Goal: Task Accomplishment & Management: Complete application form

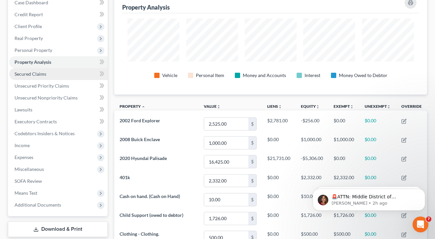
click at [43, 75] on span "Secured Claims" at bounding box center [31, 74] width 32 height 6
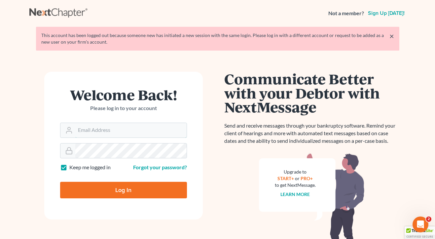
type input "[EMAIL_ADDRESS][DOMAIN_NAME]"
click at [123, 189] on input "Log In" at bounding box center [123, 190] width 127 height 17
type input "Thinking..."
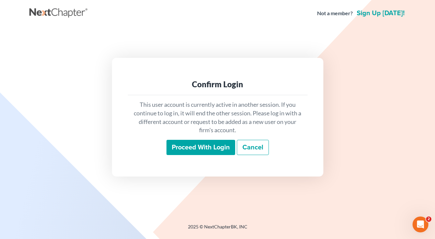
click at [214, 142] on input "Proceed with login" at bounding box center [201, 147] width 69 height 15
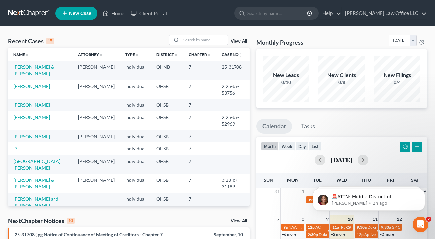
click at [19, 71] on link "[PERSON_NAME] & [PERSON_NAME]" at bounding box center [33, 70] width 41 height 12
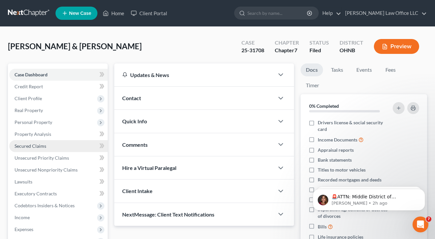
click at [35, 145] on span "Secured Claims" at bounding box center [31, 146] width 32 height 6
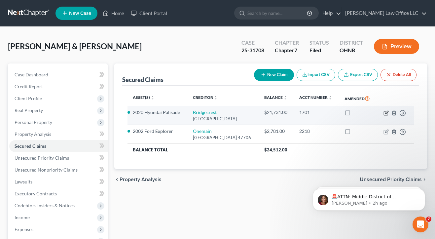
click at [388, 110] on icon "button" at bounding box center [386, 112] width 5 height 5
select select "3"
select select "2"
select select "0"
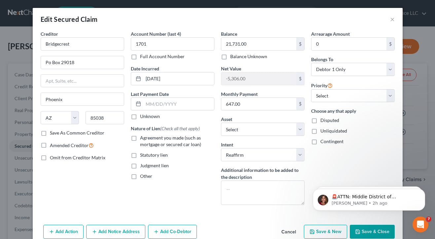
scroll to position [1, 0]
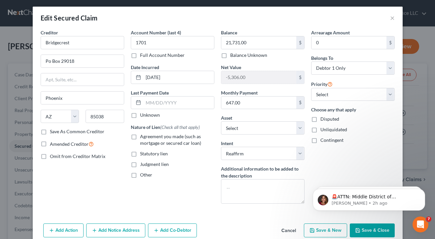
click at [379, 234] on button "Save & Close" at bounding box center [372, 230] width 45 height 14
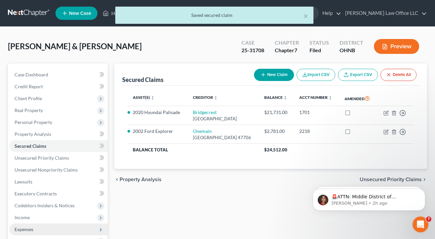
click at [27, 229] on span "Expenses" at bounding box center [24, 229] width 19 height 6
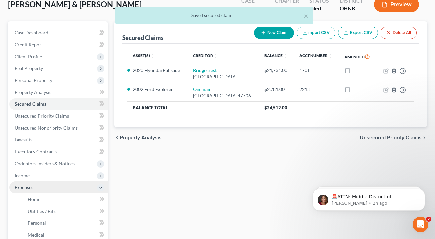
scroll to position [46, 0]
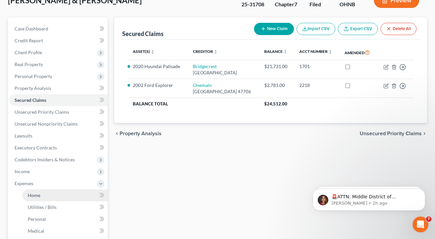
click at [39, 196] on span "Home" at bounding box center [34, 195] width 13 height 6
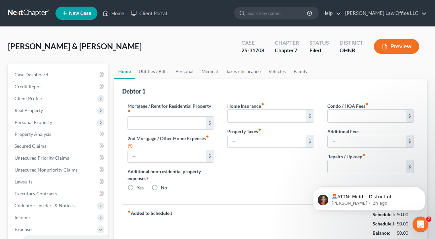
type input "1,150.00"
type input "0.00"
radio input "true"
type input "0.00"
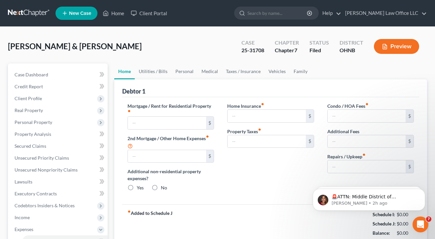
type input "0.00"
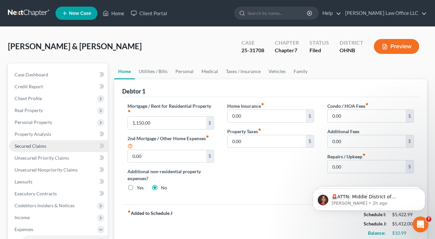
click at [37, 143] on span "Secured Claims" at bounding box center [31, 146] width 32 height 6
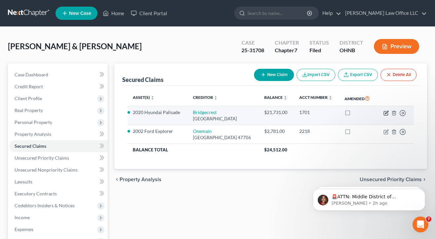
click at [386, 113] on icon "button" at bounding box center [386, 112] width 3 height 3
select select "3"
select select "2"
select select "0"
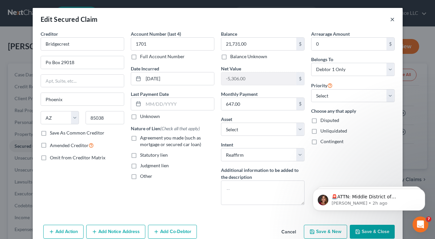
click at [391, 19] on button "×" at bounding box center [392, 19] width 5 height 8
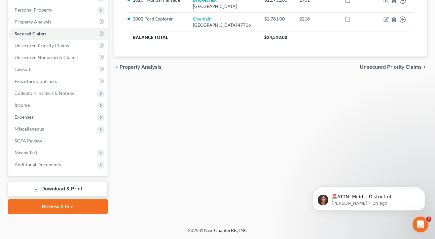
scroll to position [106, 0]
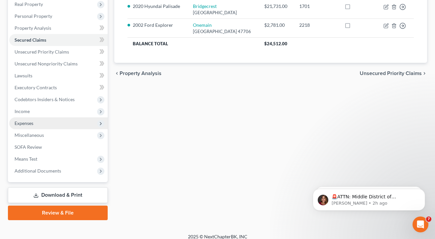
click at [40, 117] on span "Expenses" at bounding box center [58, 123] width 98 height 12
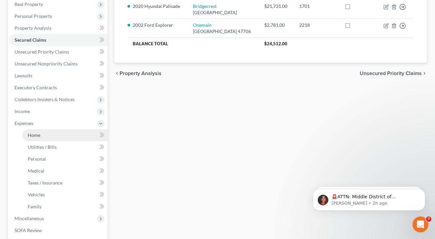
click at [41, 134] on link "Home" at bounding box center [64, 135] width 85 height 12
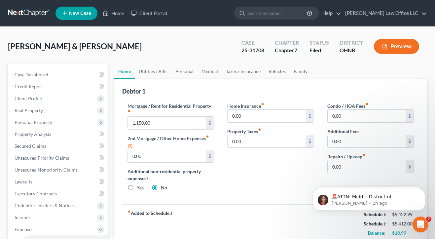
click at [276, 75] on link "Vehicles" at bounding box center [277, 71] width 25 height 16
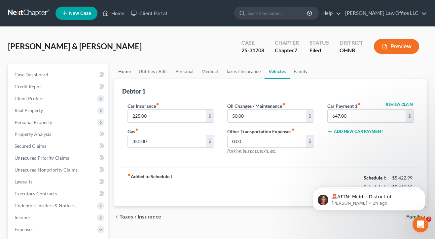
click at [129, 74] on link "Home" at bounding box center [124, 71] width 20 height 16
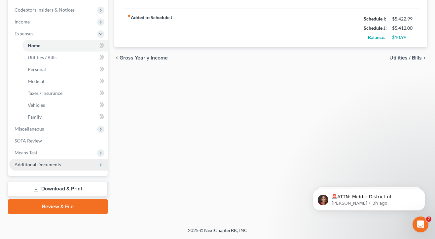
click at [36, 162] on span "Additional Documents" at bounding box center [38, 165] width 47 height 6
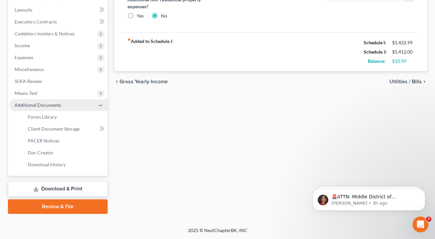
scroll to position [172, 0]
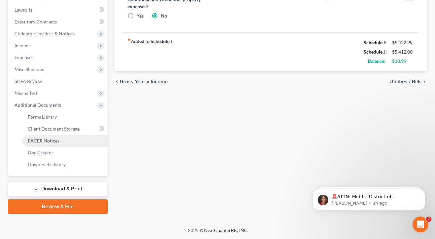
click at [47, 140] on span "PACER Notices" at bounding box center [44, 141] width 32 height 6
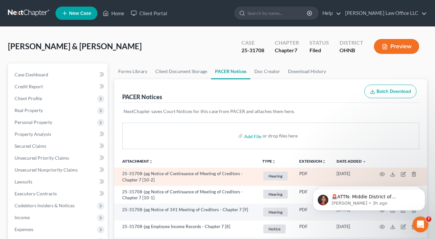
scroll to position [60, 0]
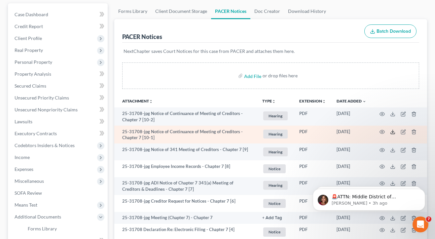
click at [393, 131] on icon at bounding box center [392, 131] width 5 height 5
